Goal: Find specific page/section: Find specific page/section

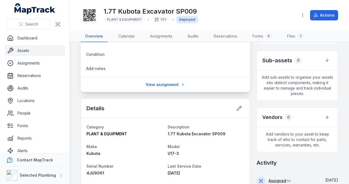
scroll to position [33, 0]
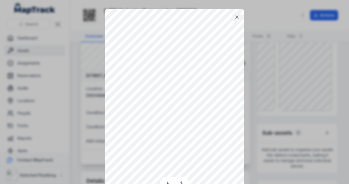
click at [235, 17] on icon at bounding box center [236, 16] width 5 height 5
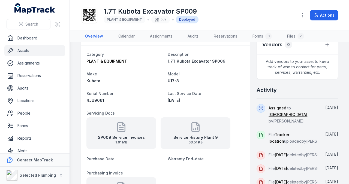
scroll to position [251, 0]
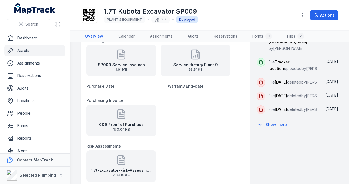
click at [121, 118] on icon at bounding box center [121, 114] width 7 height 9
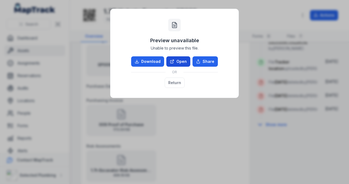
click at [178, 65] on link "Open" at bounding box center [178, 61] width 24 height 10
click at [178, 84] on button "Return" at bounding box center [175, 83] width 20 height 10
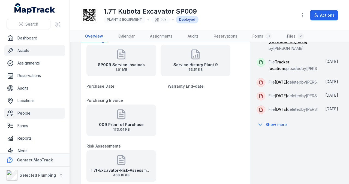
click at [22, 112] on link "People" at bounding box center [34, 113] width 61 height 11
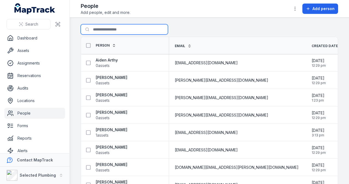
click at [121, 32] on input "Search for people" at bounding box center [124, 29] width 87 height 10
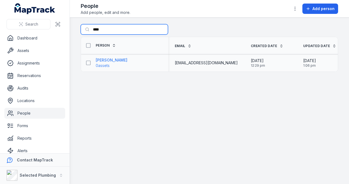
type input "****"
click at [107, 60] on strong "[PERSON_NAME]" at bounding box center [112, 59] width 32 height 5
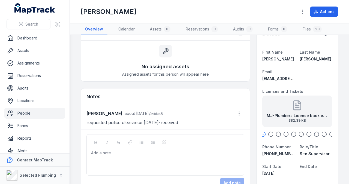
scroll to position [54, 0]
